Goal: Information Seeking & Learning: Learn about a topic

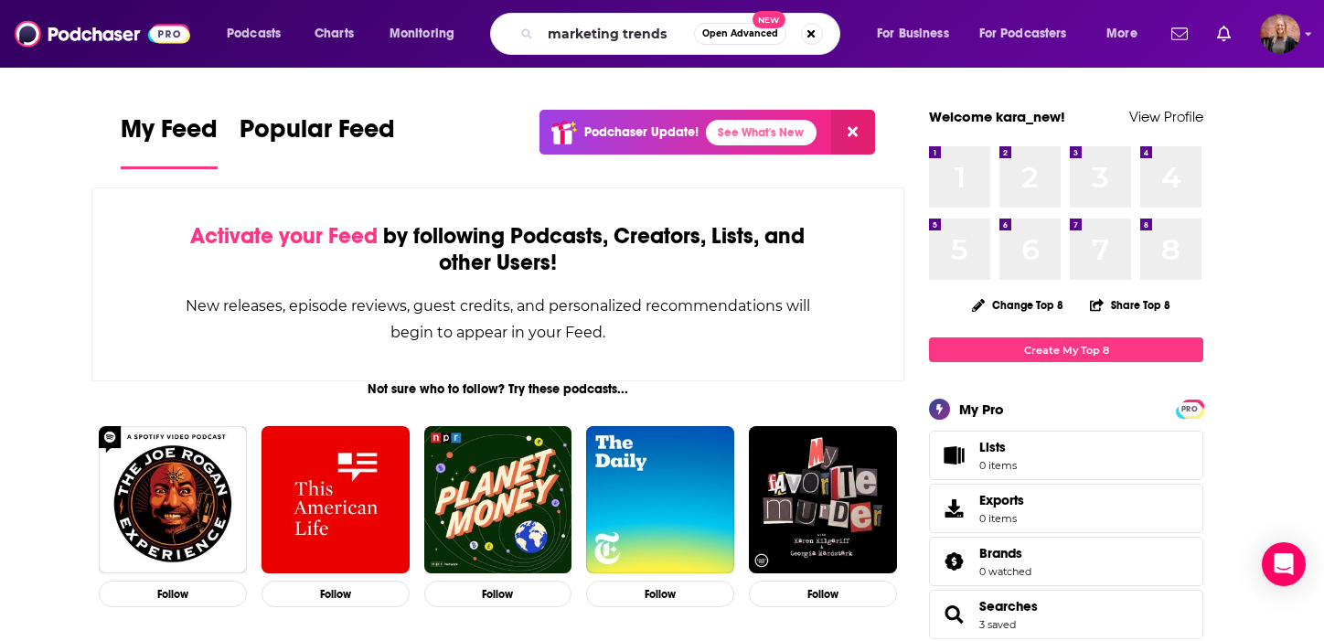
type input "marketing trends"
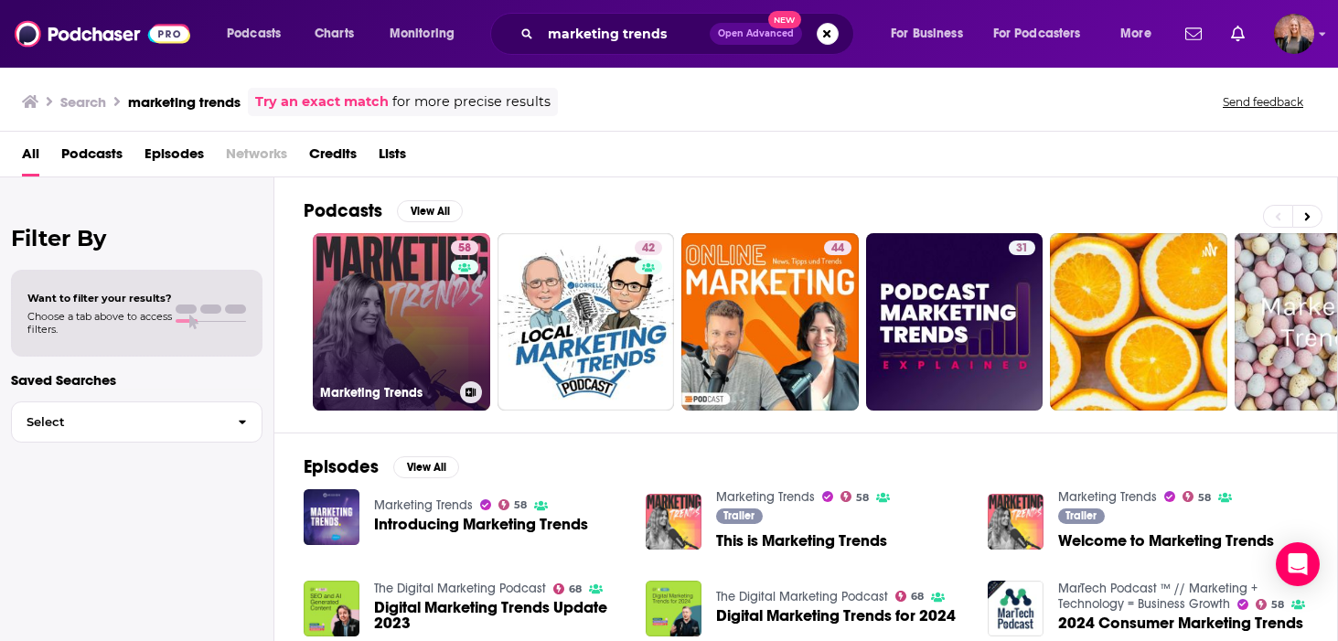
click at [346, 300] on link "58 Marketing Trends" at bounding box center [401, 321] width 177 height 177
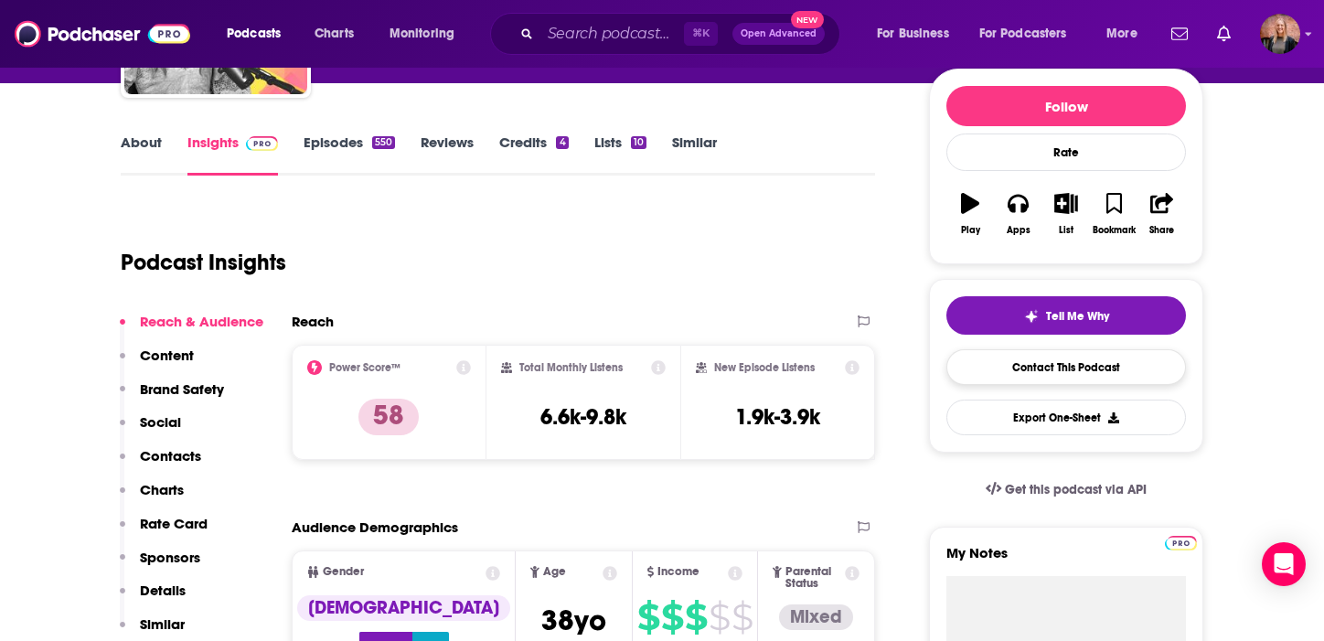
scroll to position [225, 0]
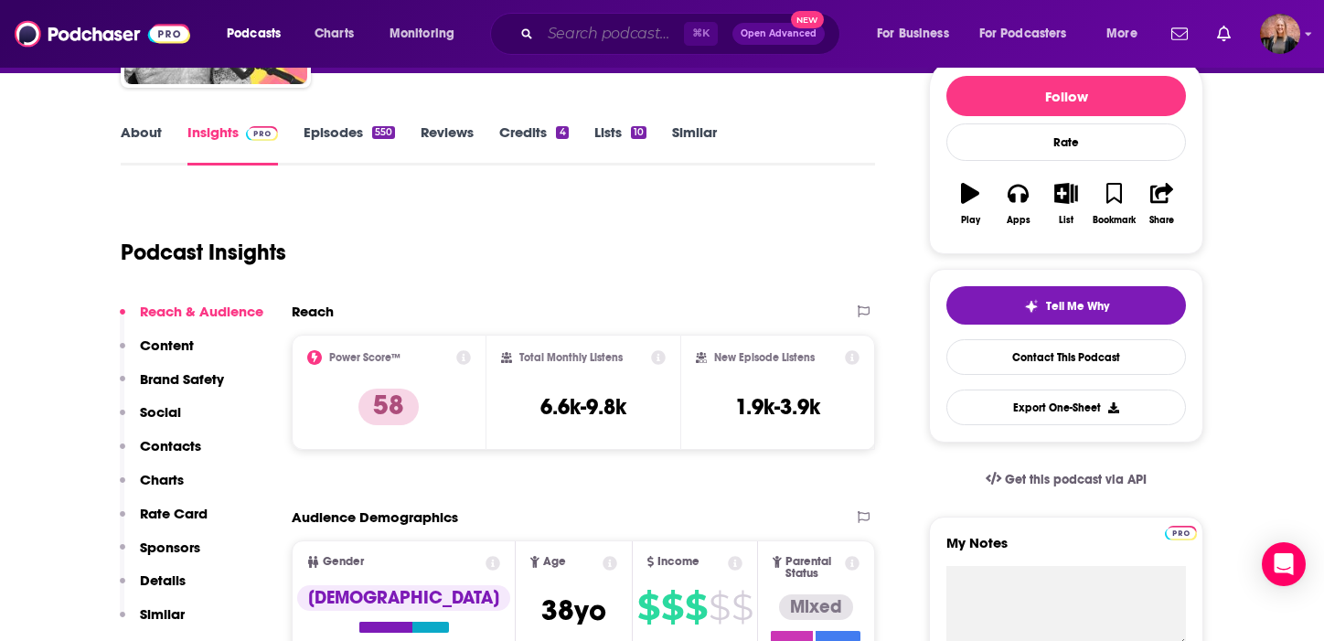
click at [582, 39] on input "Search podcasts, credits, & more..." at bounding box center [612, 33] width 144 height 29
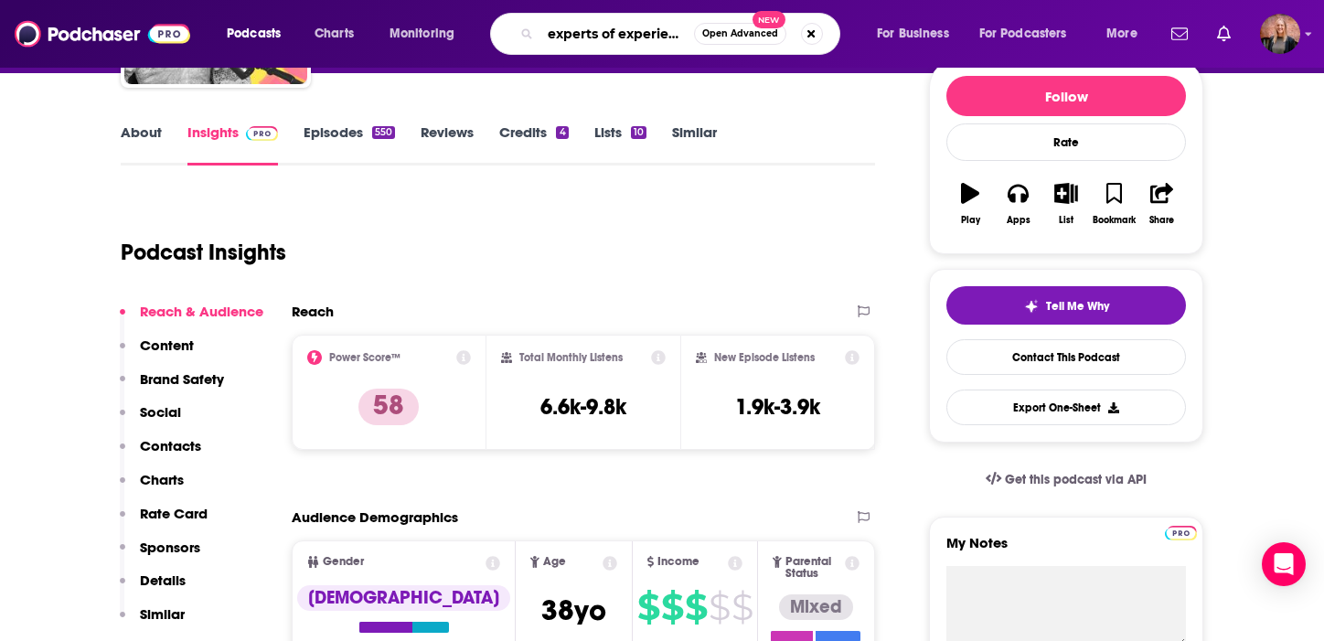
type input "experts of experience"
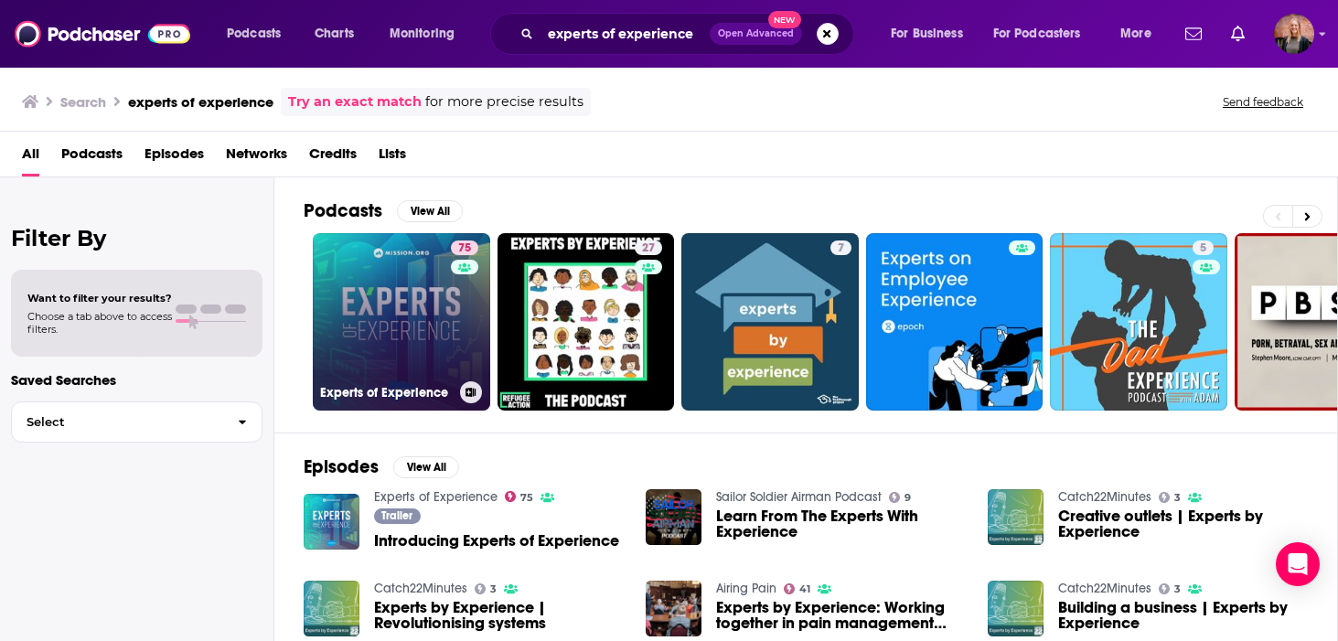
click at [411, 304] on link "75 Experts of Experience" at bounding box center [401, 321] width 177 height 177
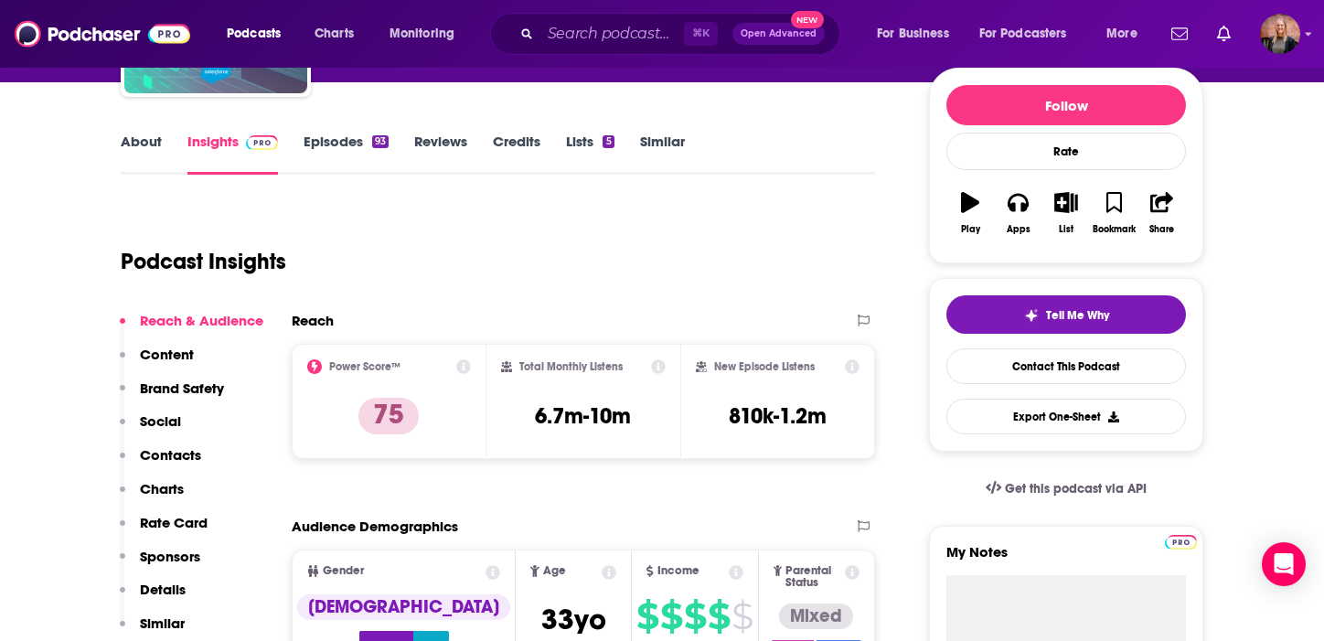
scroll to position [297, 0]
